Goal: Task Accomplishment & Management: Complete application form

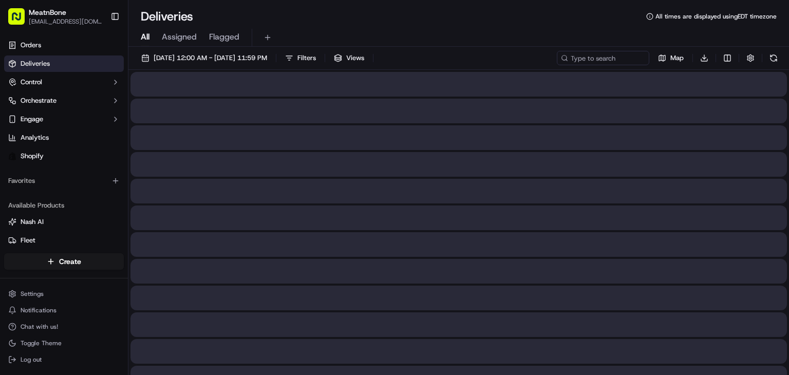
click at [56, 265] on html "MeatnBone [EMAIL_ADDRESS][DOMAIN_NAME] Toggle Sidebar Orders Deliveries Control…" at bounding box center [394, 187] width 789 height 375
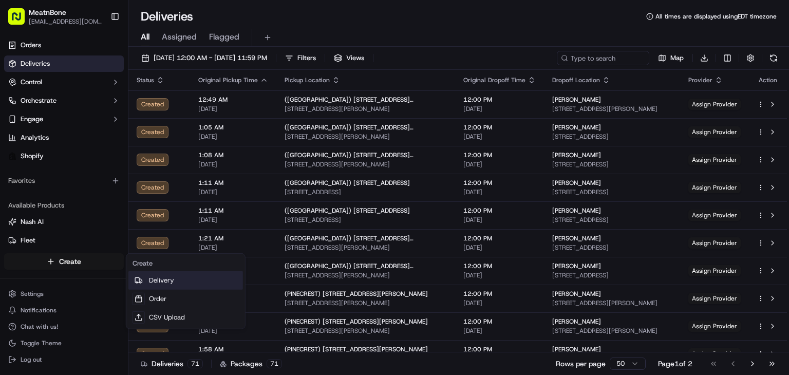
click at [176, 283] on link "Delivery" at bounding box center [185, 280] width 115 height 18
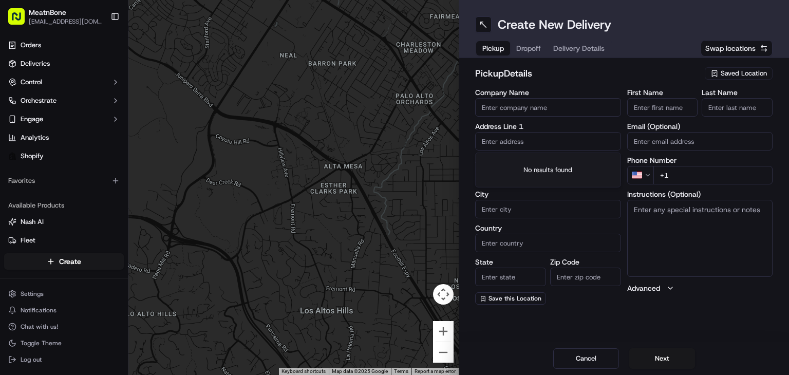
click at [564, 140] on input "text" at bounding box center [548, 141] width 146 height 18
click at [740, 76] on span "Saved Location" at bounding box center [743, 73] width 46 height 9
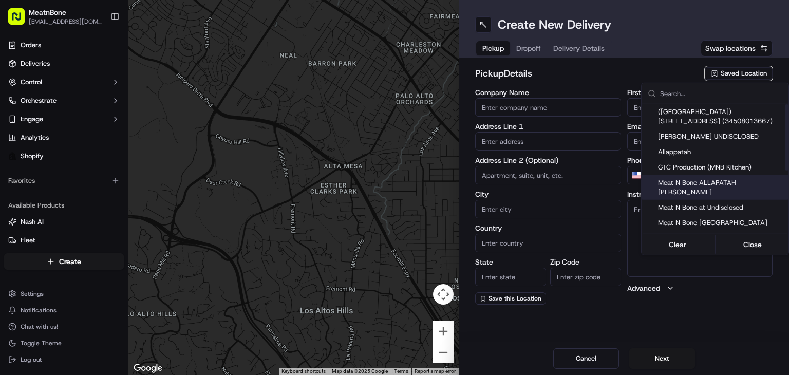
drag, startPoint x: 721, startPoint y: 183, endPoint x: 706, endPoint y: 167, distance: 22.2
click at [721, 182] on span "Meat N Bone ALLAPATAH [PERSON_NAME]" at bounding box center [721, 187] width 126 height 18
type input "Meat N Bone ALLAPATAH [PERSON_NAME]"
type input "[STREET_ADDRESS]"
type input "[GEOGRAPHIC_DATA]"
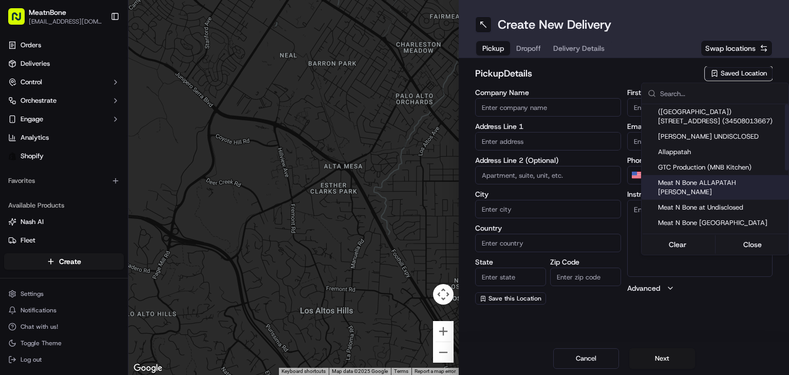
type input "US"
type input "FL"
type input "33142"
type input "[PERSON_NAME]"
type input "bello"
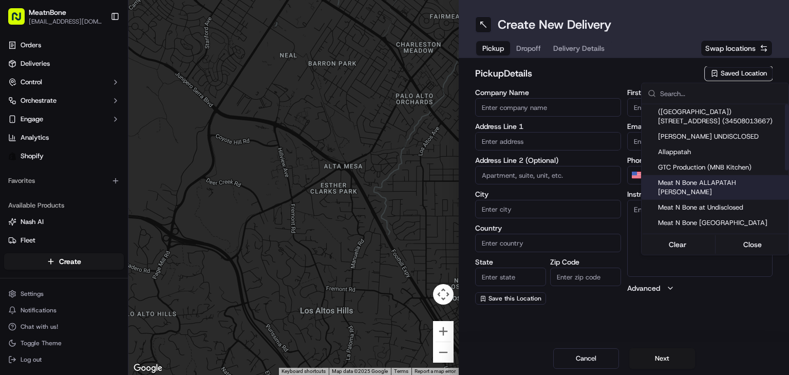
type input "[PERSON_NAME][EMAIL_ADDRESS][DOMAIN_NAME]"
type input "[PHONE_NUMBER]"
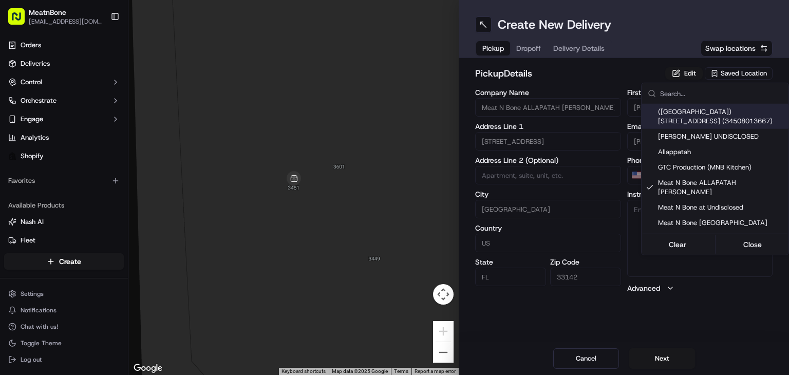
click at [524, 48] on html "MeatnBone [EMAIL_ADDRESS][DOMAIN_NAME] Toggle Sidebar Orders Deliveries Control…" at bounding box center [394, 187] width 789 height 375
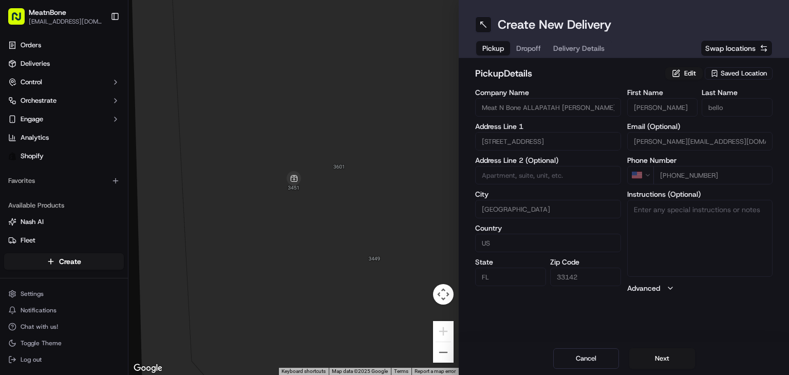
click at [753, 79] on div "pickup Details Edit Saved Location" at bounding box center [623, 75] width 297 height 18
click at [753, 77] on span "Saved Location" at bounding box center [743, 73] width 46 height 9
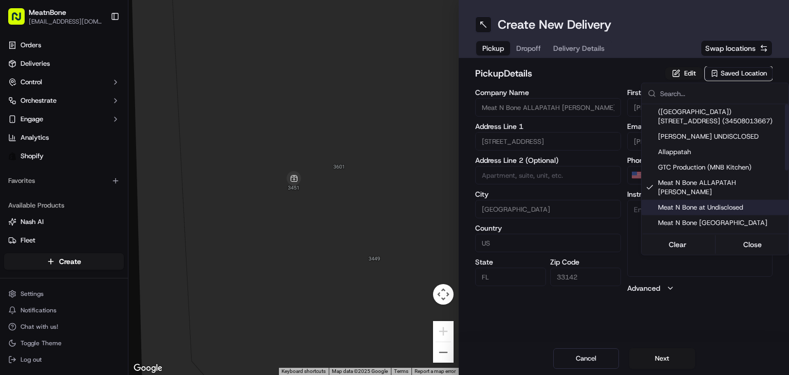
click at [739, 203] on span "Meat N Bone at Undisclosed" at bounding box center [721, 207] width 126 height 9
type input "Meat N Bone at Undisclosed"
type input "2207 Coral Wy"
type input "Coral Gables"
type input "33145"
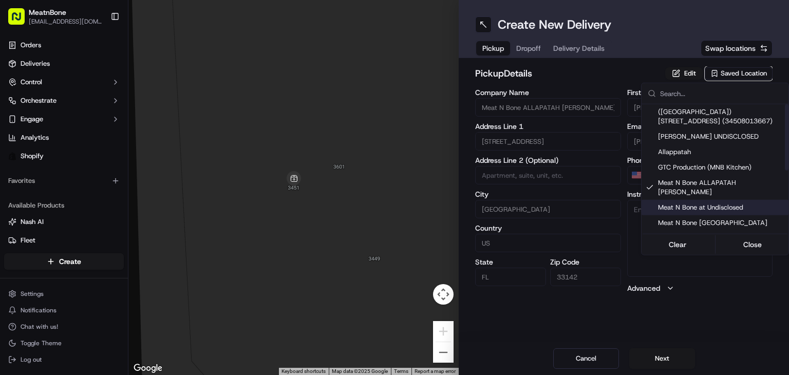
type input "Meat N"
type input "Bone"
type input "[PHONE_NUMBER]"
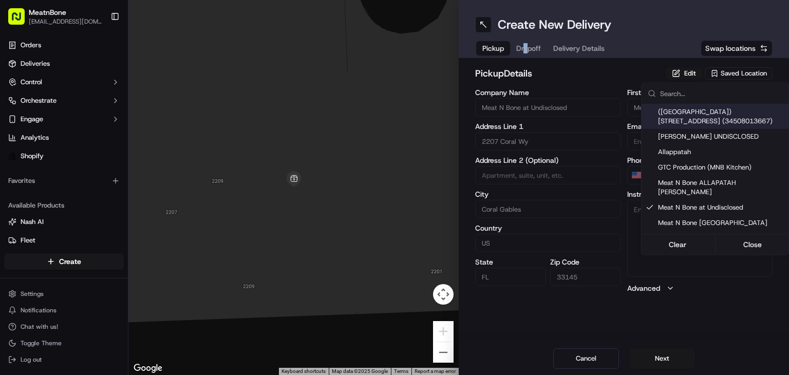
click at [525, 47] on html "MeatnBone [EMAIL_ADDRESS][DOMAIN_NAME] Toggle Sidebar Orders Deliveries Control…" at bounding box center [394, 187] width 789 height 375
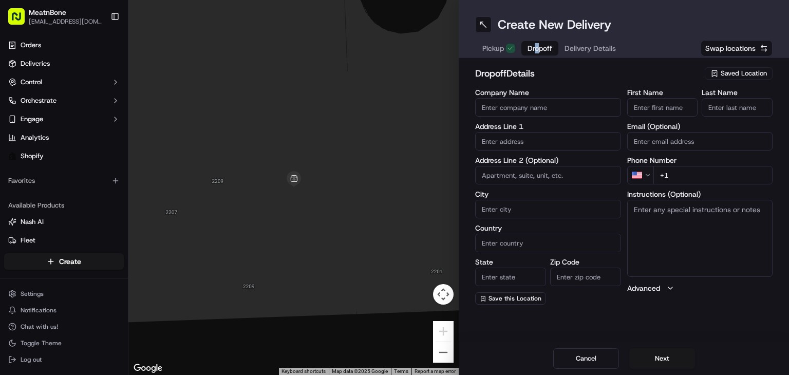
click at [535, 52] on span "Dropoff" at bounding box center [539, 48] width 25 height 10
click at [527, 134] on input "text" at bounding box center [548, 141] width 146 height 18
paste input "[PERSON_NAME] [STREET_ADDRESS] [PHONE_NUMBER]"
drag, startPoint x: 585, startPoint y: 116, endPoint x: 575, endPoint y: 126, distance: 14.2
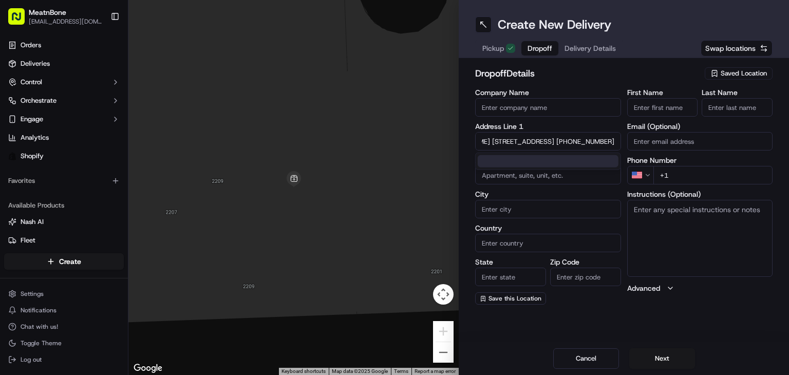
click at [575, 114] on div "Company Name Address Line 1 [PERSON_NAME] [STREET_ADDRESS] [PHONE_NUMBER] Addre…" at bounding box center [548, 197] width 146 height 216
click at [559, 142] on input "[PERSON_NAME] [STREET_ADDRESS] [PHONE_NUMBER]" at bounding box center [548, 141] width 146 height 18
drag, startPoint x: 565, startPoint y: 141, endPoint x: 627, endPoint y: 141, distance: 62.1
click at [644, 141] on div "Company Name Address Line 1 [PERSON_NAME] [STREET_ADDRESS] [PHONE_NUMBER] Addre…" at bounding box center [623, 197] width 297 height 216
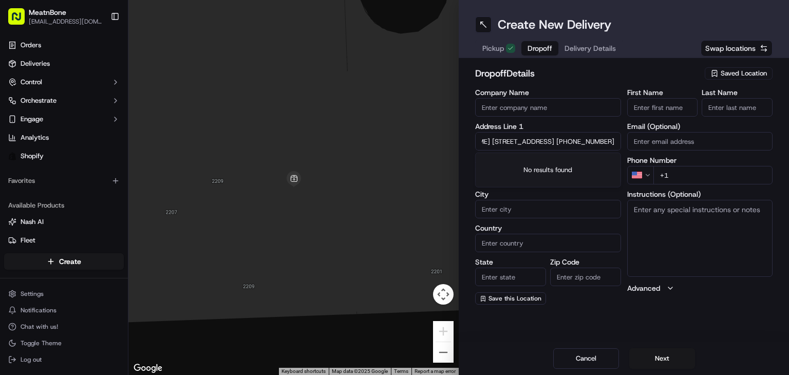
type input "[PERSON_NAME] [STREET_ADDRESS] +1"
type input "[PHONE_NUMBER]"
drag, startPoint x: 526, startPoint y: 143, endPoint x: 370, endPoint y: 109, distance: 159.3
click at [360, 109] on div "← Move left → Move right ↑ Move up ↓ Move down + Zoom in - Zoom out Home Jump l…" at bounding box center [458, 187] width 660 height 375
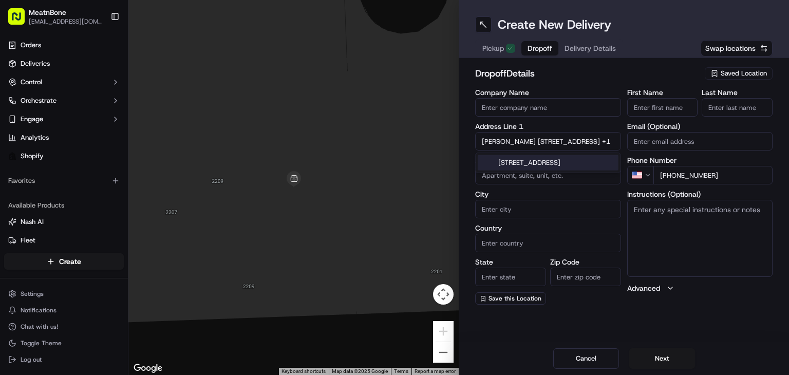
type input "[STREET_ADDRESS] +1"
click at [661, 106] on input "[PERSON_NAME]" at bounding box center [662, 107] width 71 height 18
drag, startPoint x: 658, startPoint y: 111, endPoint x: 682, endPoint y: 116, distance: 24.6
click at [705, 110] on div "First Name [PERSON_NAME] Last Name" at bounding box center [700, 103] width 146 height 28
type input "Andreea"
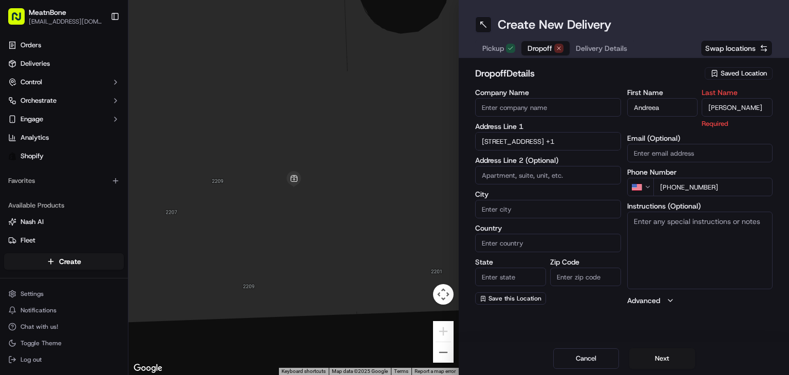
type input "[PERSON_NAME]"
drag, startPoint x: 510, startPoint y: 145, endPoint x: 516, endPoint y: 140, distance: 6.9
click at [516, 140] on input "[STREET_ADDRESS] +1" at bounding box center [548, 141] width 146 height 18
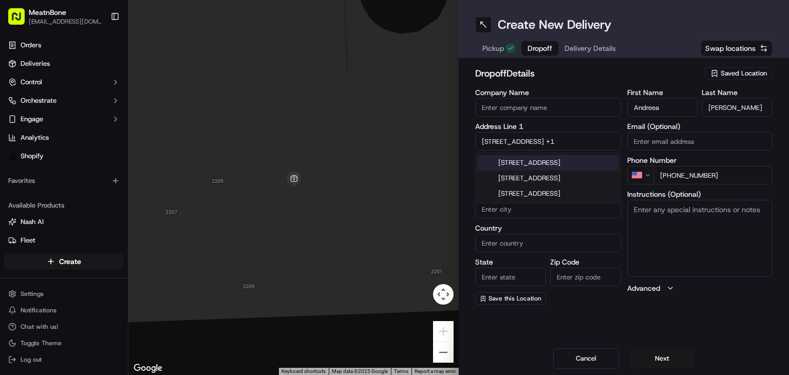
drag, startPoint x: 544, startPoint y: 166, endPoint x: 661, endPoint y: 154, distance: 117.7
click at [545, 166] on div "[STREET_ADDRESS]" at bounding box center [548, 162] width 141 height 15
type input "[STREET_ADDRESS]"
type input "[GEOGRAPHIC_DATA]"
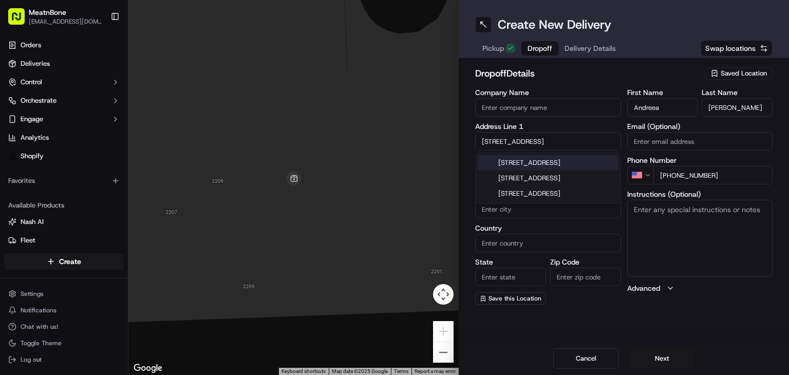
type input "FL"
type input "33185"
type input "[STREET_ADDRESS]"
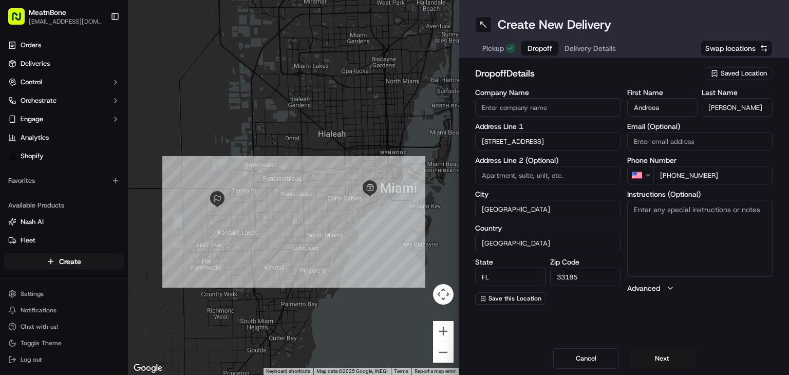
click at [723, 256] on textarea "Instructions (Optional)" at bounding box center [700, 238] width 146 height 77
type textarea "CALL CUSTOMER UPON ARRIVAL"
click at [596, 54] on button "Delivery Details" at bounding box center [590, 48] width 64 height 14
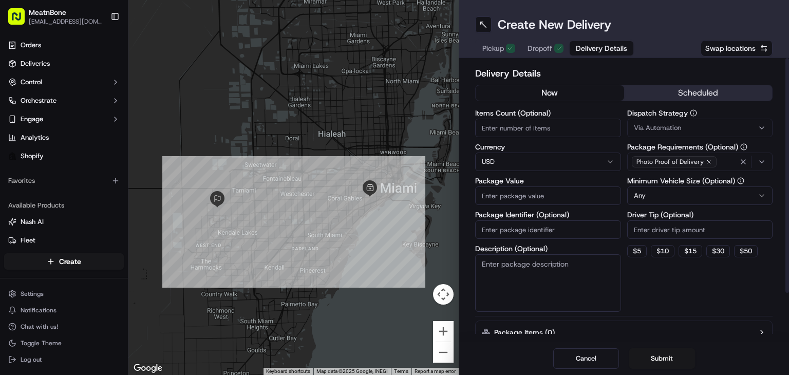
click at [507, 119] on input "Items Count (Optional)" at bounding box center [548, 128] width 146 height 18
type input "3"
click at [524, 194] on input "Package Value" at bounding box center [548, 195] width 146 height 18
type input "223.00"
click at [518, 231] on input "Package Identifier (Optional)" at bounding box center [548, 229] width 146 height 18
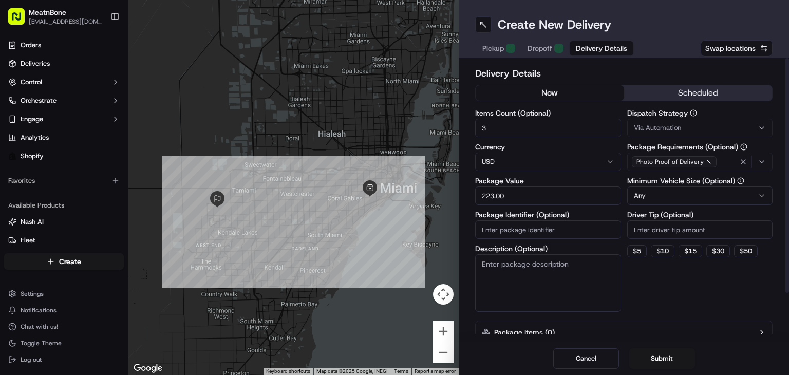
paste input "256506"
type input "256506"
click at [691, 204] on html "MeatnBone [EMAIL_ADDRESS][DOMAIN_NAME] Toggle Sidebar Orders Deliveries Control…" at bounding box center [394, 187] width 789 height 375
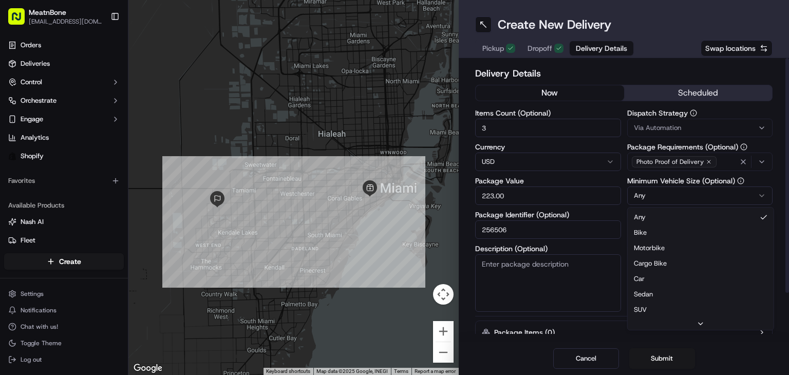
drag, startPoint x: 650, startPoint y: 276, endPoint x: 713, endPoint y: 232, distance: 77.5
click at [664, 233] on input "Driver Tip (Optional)" at bounding box center [700, 229] width 146 height 18
click at [663, 247] on button "$ 10" at bounding box center [663, 251] width 24 height 12
type input "10"
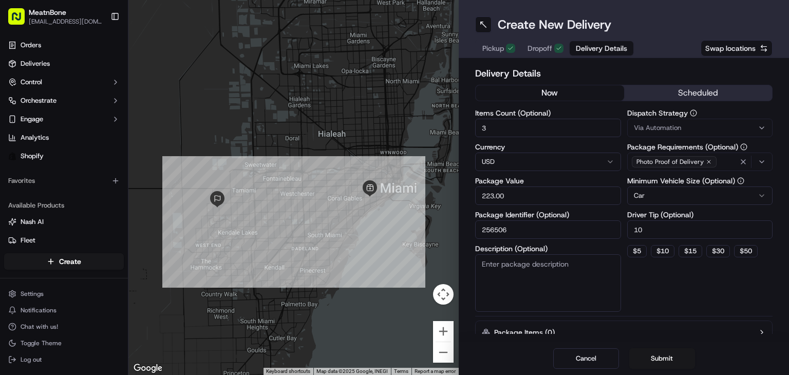
click at [665, 359] on button "Submit" at bounding box center [662, 358] width 66 height 21
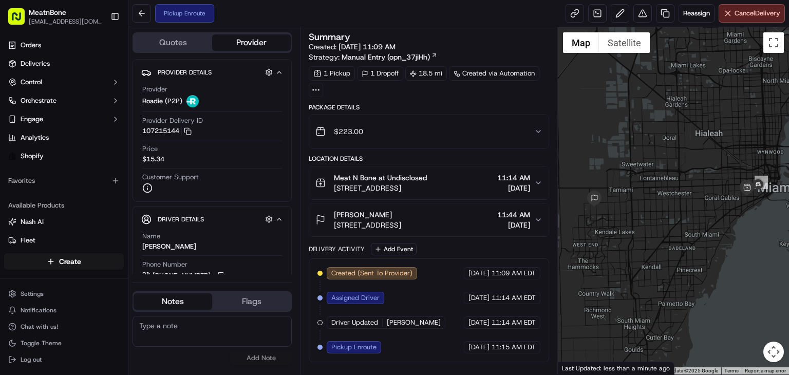
drag, startPoint x: 591, startPoint y: 81, endPoint x: 374, endPoint y: 314, distance: 318.3
click at [432, 212] on div "Quotes Provider Provider Details Hidden ( 4 ) Provider Roadie (P2P) Provider De…" at bounding box center [458, 200] width 660 height 347
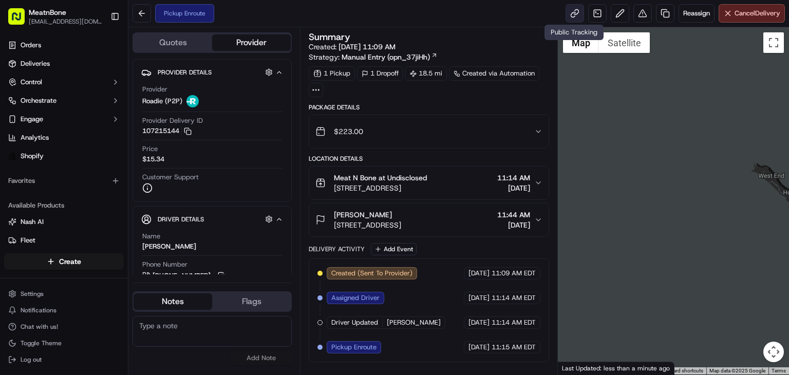
click at [569, 18] on link at bounding box center [574, 13] width 18 height 18
